Goal: Transaction & Acquisition: Book appointment/travel/reservation

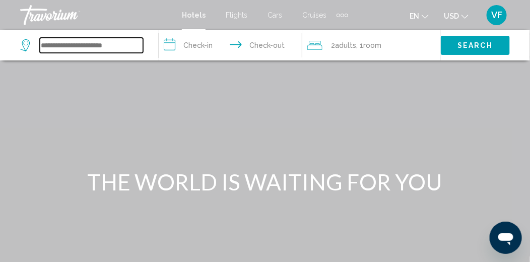
click at [103, 50] on input "Search widget" at bounding box center [91, 45] width 103 height 15
type input "*"
click at [97, 44] on input "Search widget" at bounding box center [91, 45] width 103 height 15
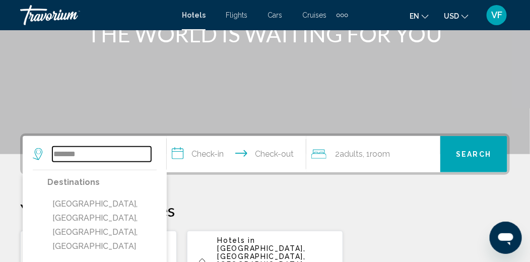
scroll to position [100, 0]
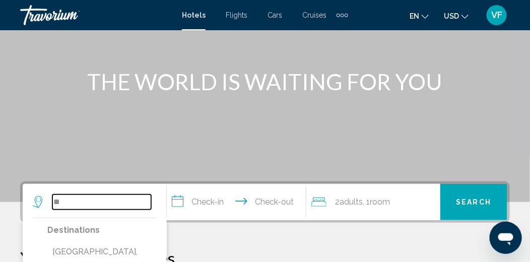
type input "*"
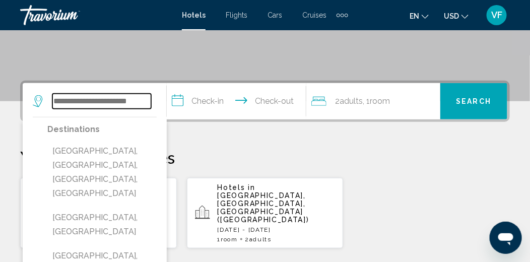
scroll to position [252, 0]
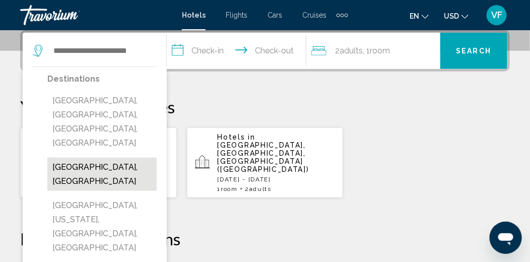
click at [111, 158] on button "[GEOGRAPHIC_DATA], [GEOGRAPHIC_DATA]" at bounding box center [101, 174] width 109 height 33
type input "**********"
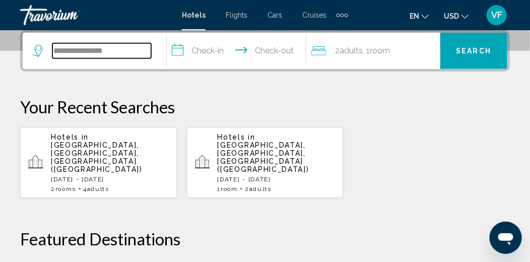
scroll to position [249, 0]
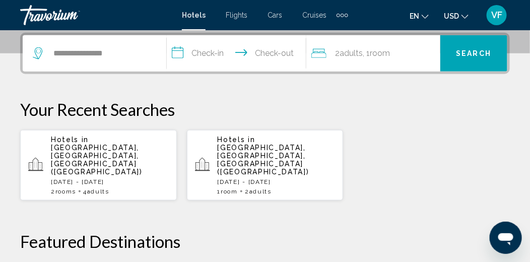
click at [204, 54] on input "**********" at bounding box center [238, 54] width 143 height 39
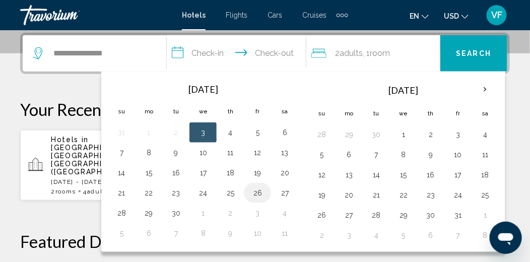
click at [258, 192] on button "26" at bounding box center [258, 193] width 16 height 14
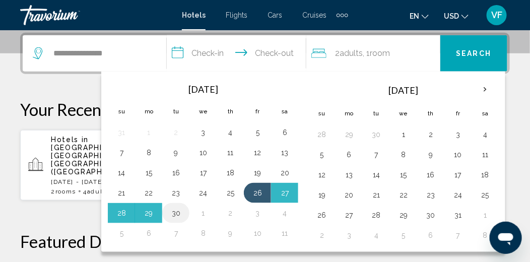
click at [176, 213] on button "30" at bounding box center [176, 213] width 16 height 14
type input "**********"
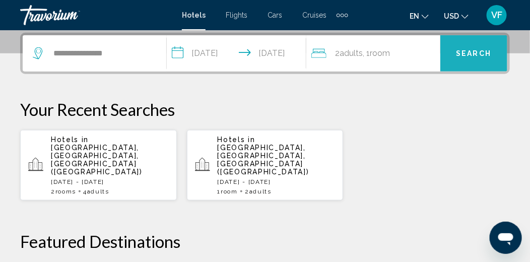
click at [473, 54] on span "Search" at bounding box center [474, 54] width 35 height 8
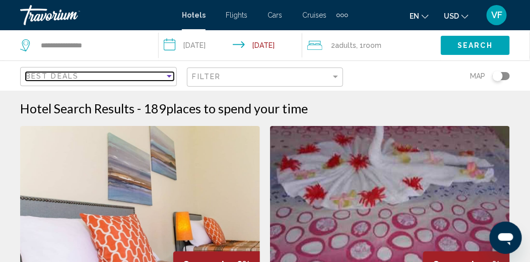
click at [171, 75] on div "Sort by" at bounding box center [169, 76] width 5 height 3
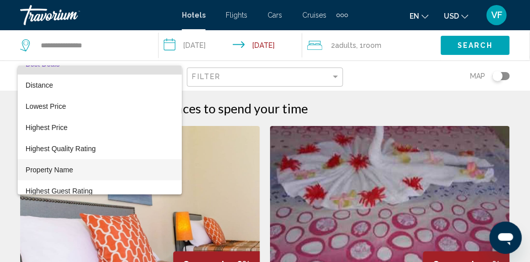
scroll to position [19, 0]
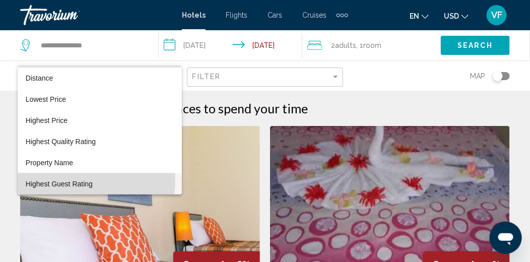
click at [78, 180] on span "Highest Guest Rating" at bounding box center [59, 184] width 67 height 8
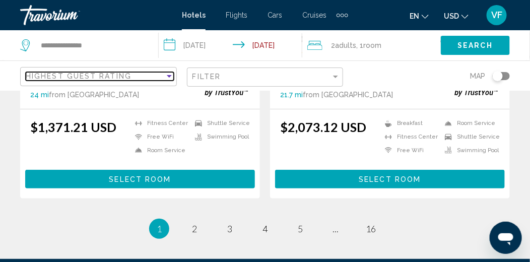
scroll to position [2117, 0]
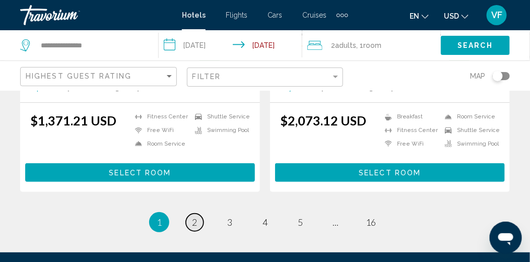
click at [193, 217] on span "2" at bounding box center [194, 222] width 5 height 11
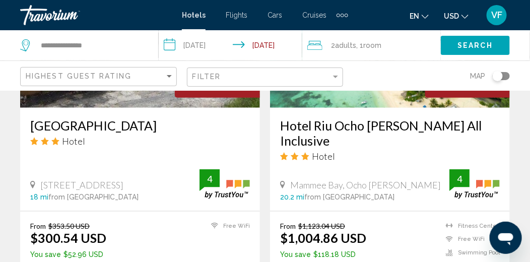
scroll to position [1311, 0]
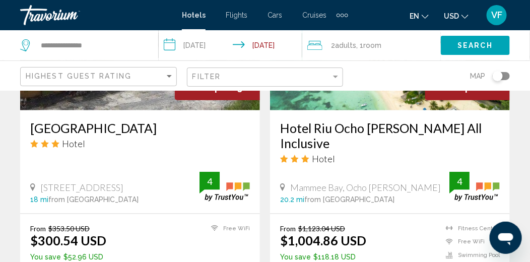
click at [53, 17] on div "Travorium" at bounding box center [70, 15] width 101 height 20
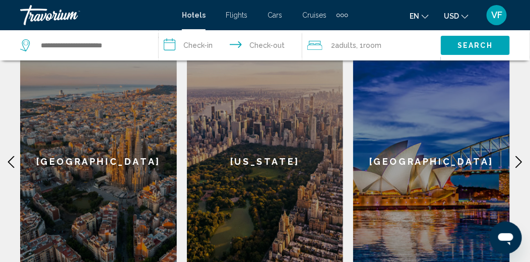
scroll to position [453, 0]
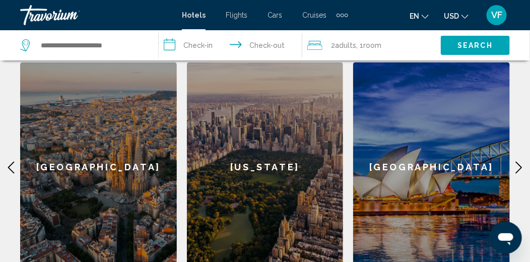
click at [515, 162] on icon "Main content" at bounding box center [519, 168] width 12 height 12
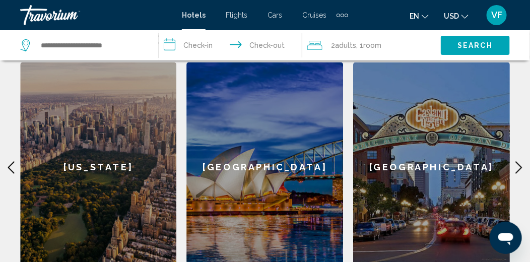
click at [519, 162] on icon "Main content" at bounding box center [519, 168] width 12 height 12
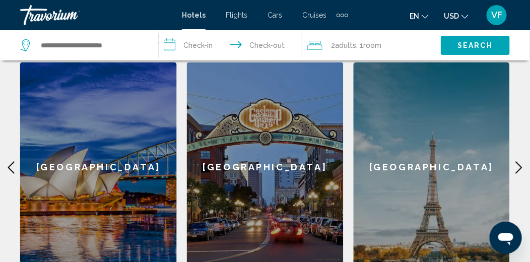
click at [520, 162] on icon "Main content" at bounding box center [519, 168] width 12 height 12
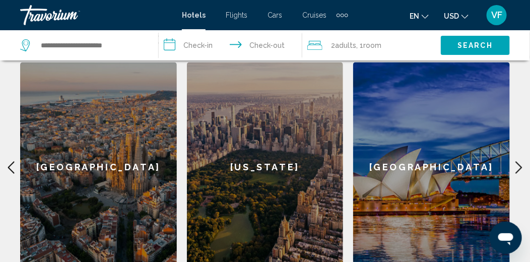
click at [520, 162] on icon "Main content" at bounding box center [519, 168] width 12 height 12
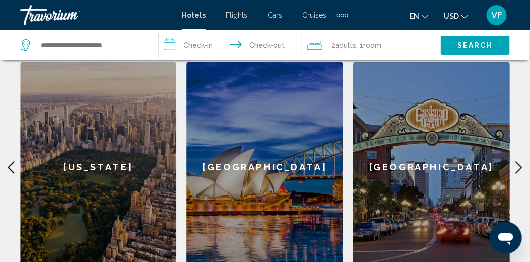
click at [520, 162] on icon "Main content" at bounding box center [519, 168] width 12 height 12
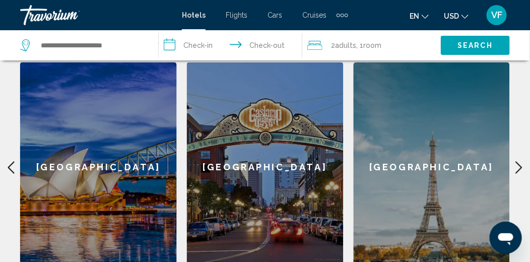
click at [436, 179] on div "[GEOGRAPHIC_DATA]" at bounding box center [431, 168] width 157 height 211
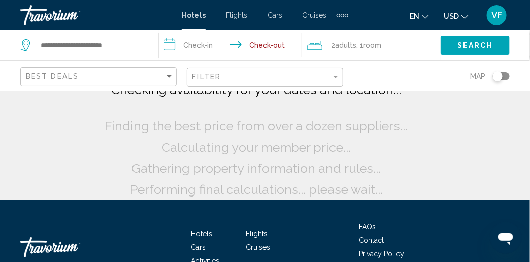
scroll to position [100, 0]
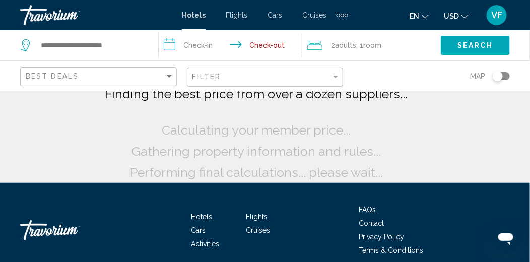
type input "**********"
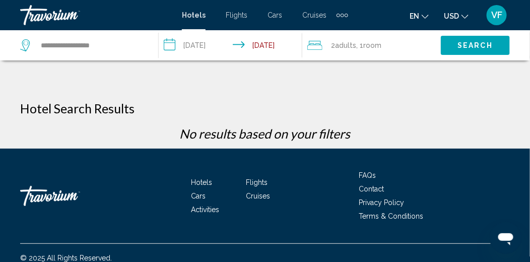
click at [43, 18] on div "Travorium" at bounding box center [70, 15] width 101 height 20
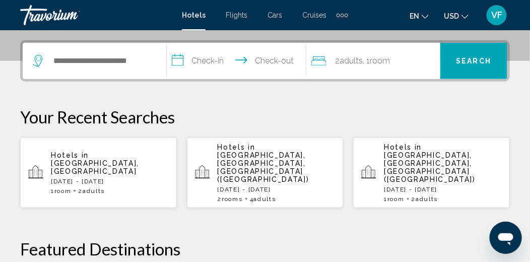
scroll to position [190, 0]
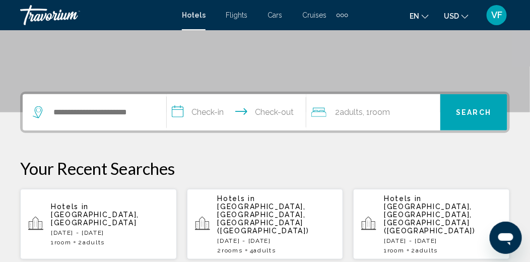
click at [337, 15] on div "Extra navigation items" at bounding box center [339, 16] width 4 height 4
click at [102, 15] on div "Travorium" at bounding box center [70, 15] width 101 height 20
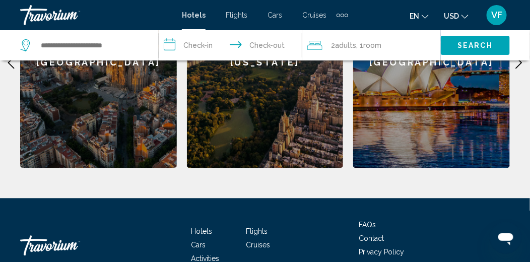
scroll to position [593, 0]
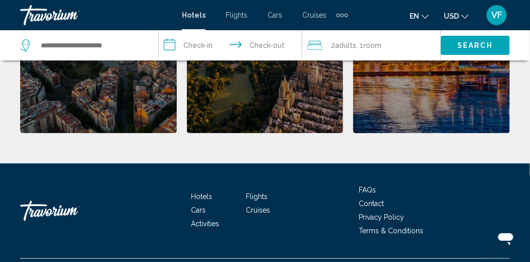
click at [206, 193] on span "Hotels" at bounding box center [202, 197] width 21 height 8
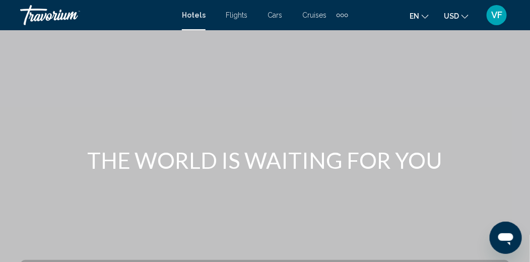
scroll to position [0, 0]
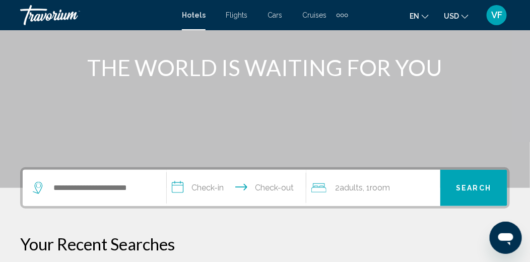
scroll to position [100, 0]
